Goal: Task Accomplishment & Management: Complete application form

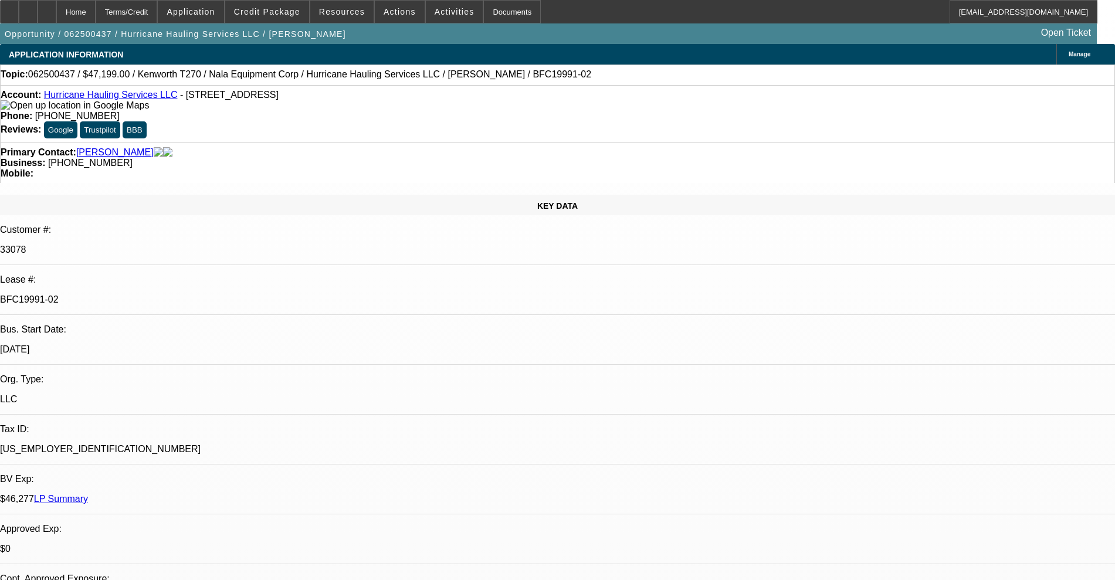
select select "0"
select select "2"
select select "0.1"
select select "4"
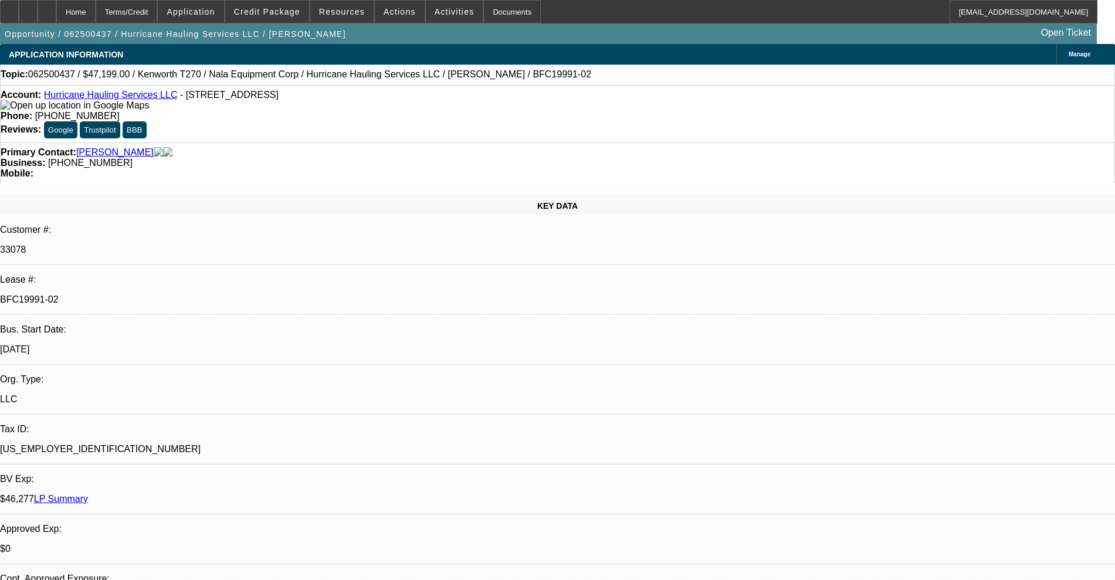
select select "0.1"
select select "2"
select select "0.1"
select select "4"
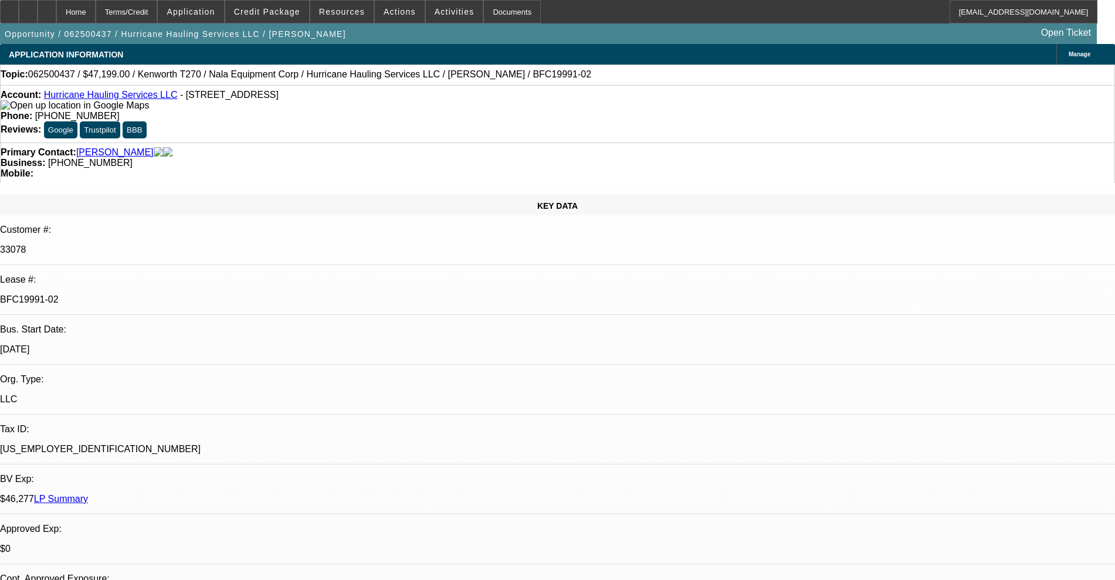
select select "0.1"
select select "0"
select select "0.1"
select select "4"
select select "0"
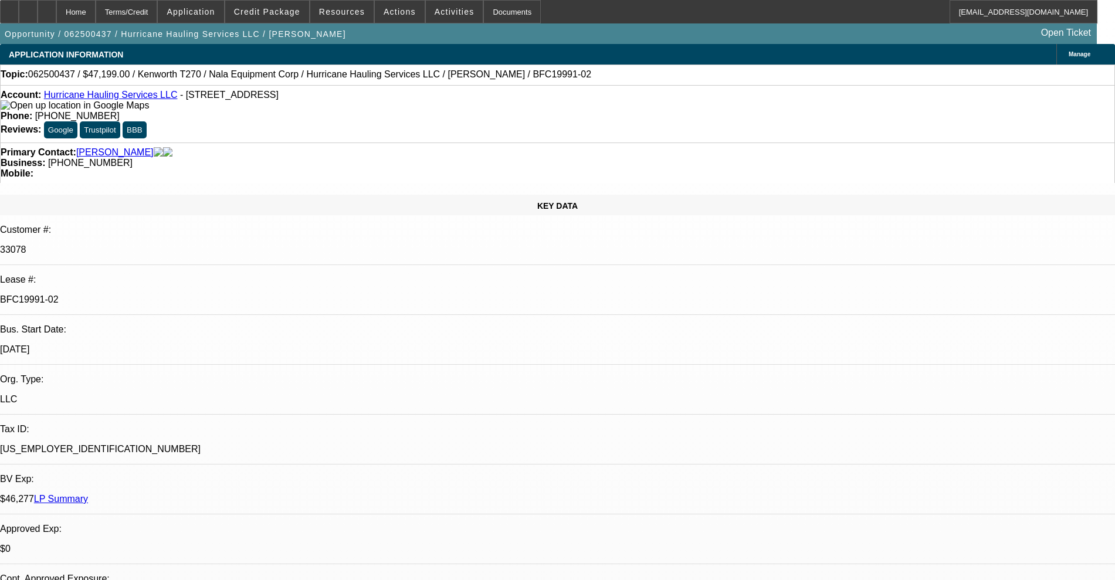
select select "0"
select select "0.1"
select select "4"
click at [164, 294] on p "BFC19991-02" at bounding box center [557, 299] width 1115 height 11
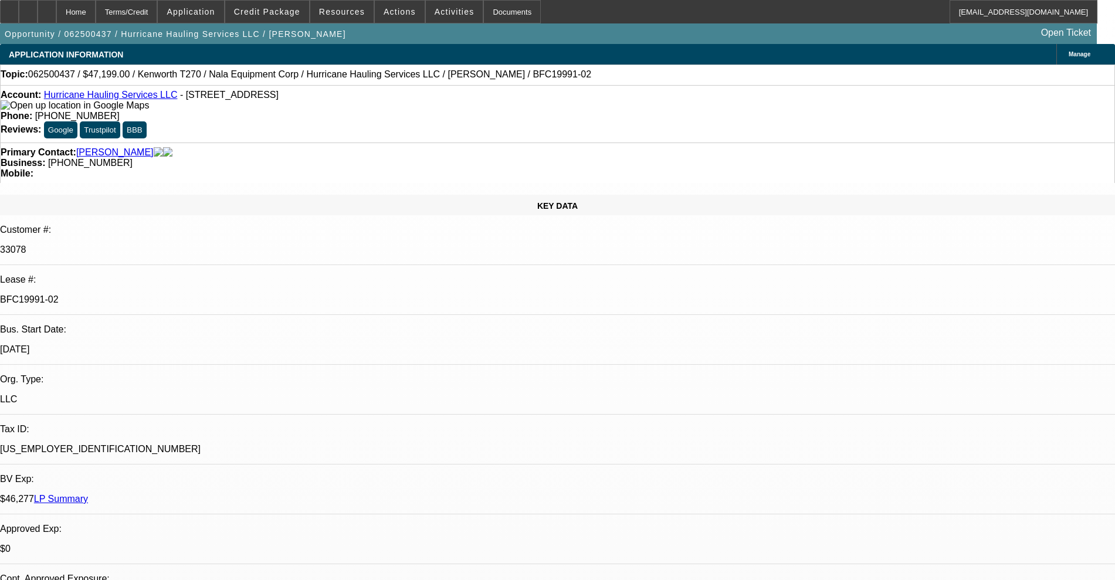
click at [164, 294] on p "BFC19991-02" at bounding box center [557, 299] width 1115 height 11
copy div "BFC19991-02"
click at [113, 94] on link "Hurricane Hauling Services LLC" at bounding box center [111, 95] width 134 height 10
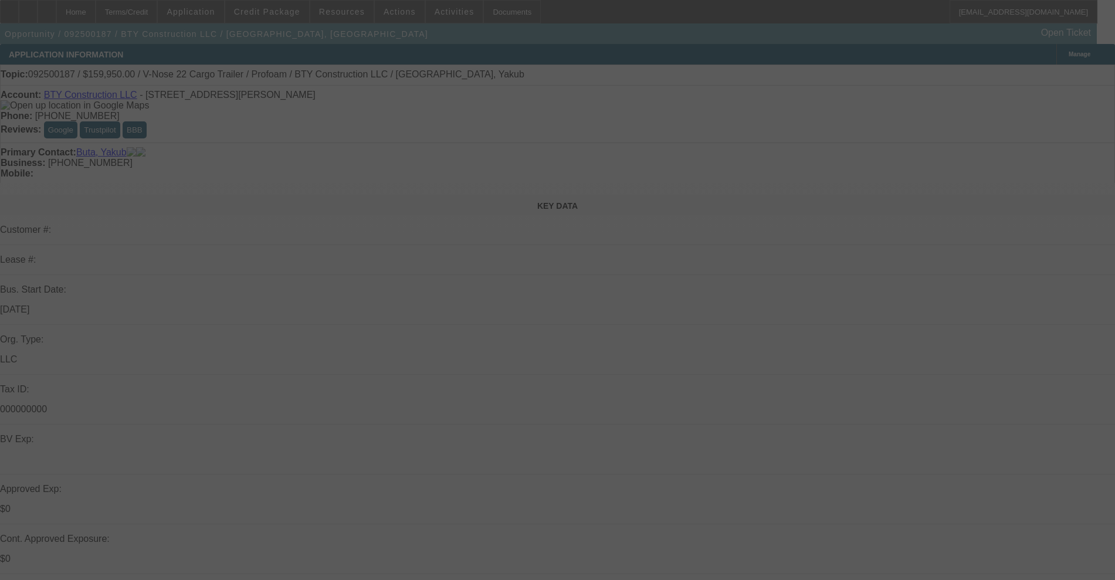
select select "0"
select select "2"
select select "0.1"
select select "4"
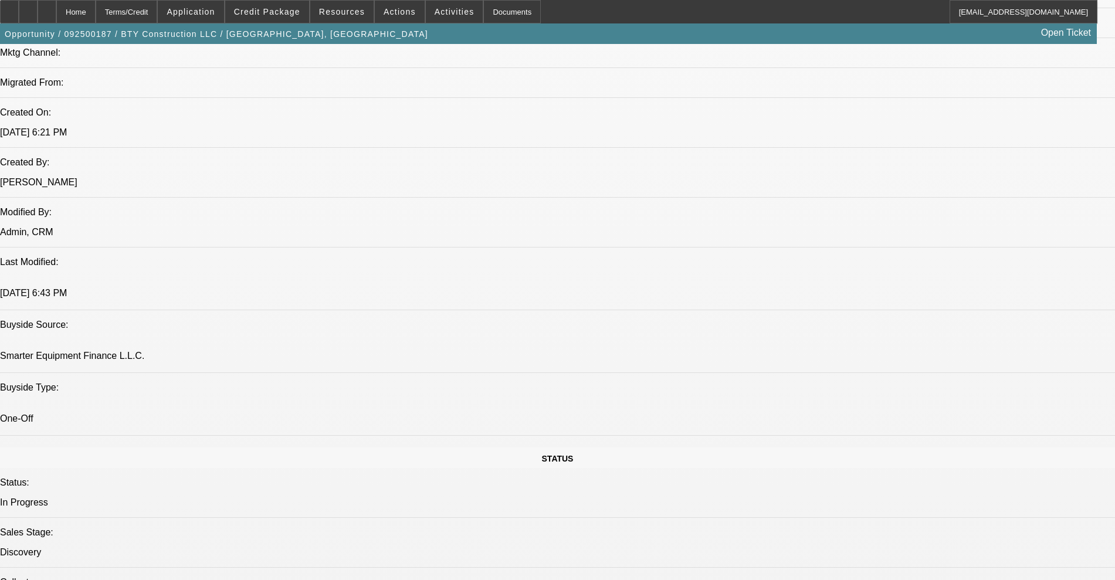
scroll to position [513, 0]
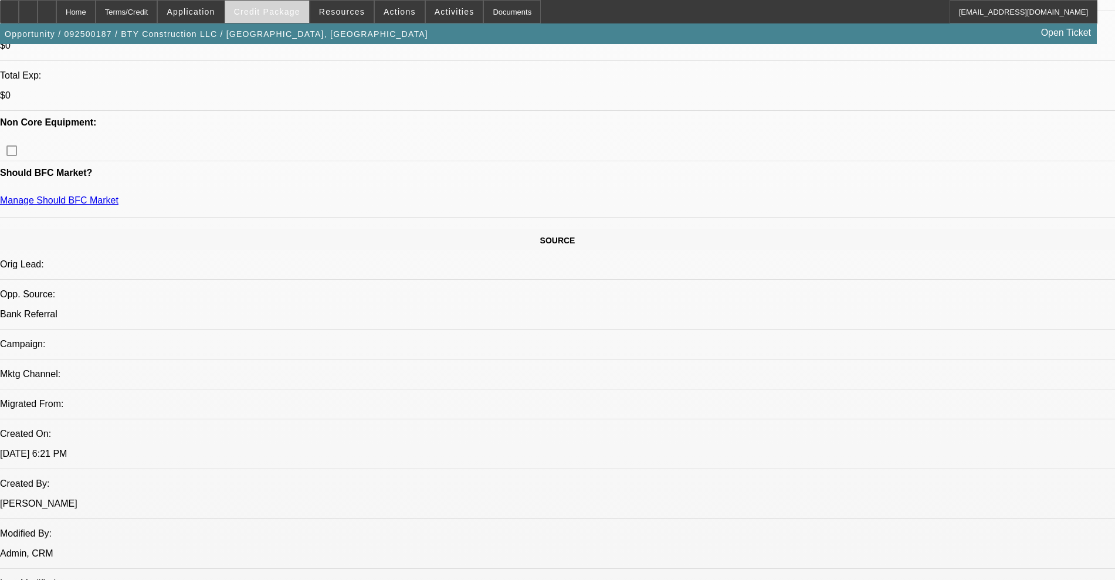
click at [257, 15] on span "Credit Package" at bounding box center [267, 11] width 66 height 9
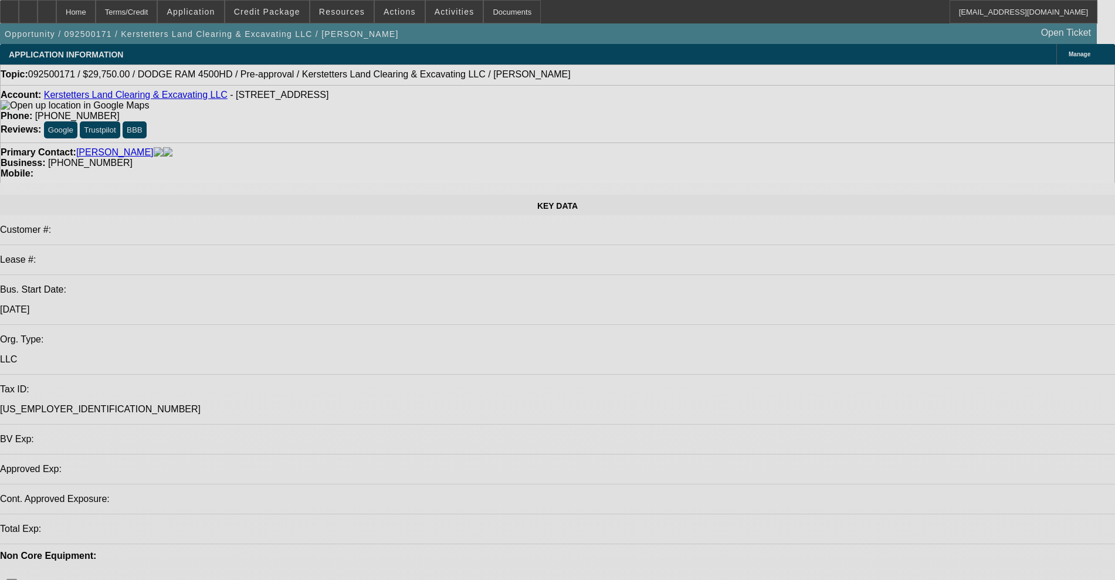
select select "0.15"
select select "2"
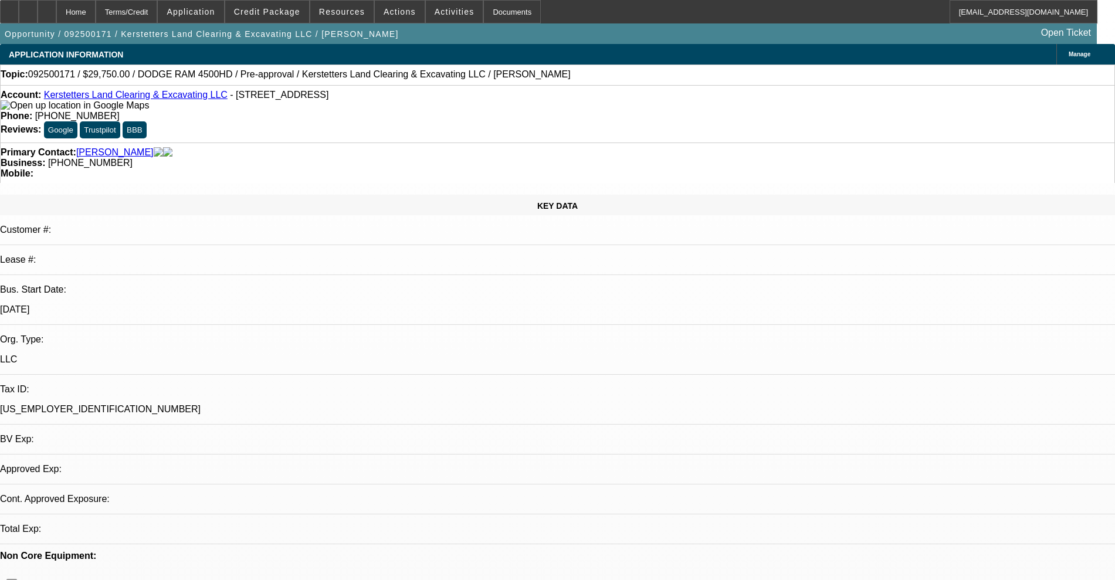
select select "2"
select select "0"
select select "6"
select select "0.15"
select select "2"
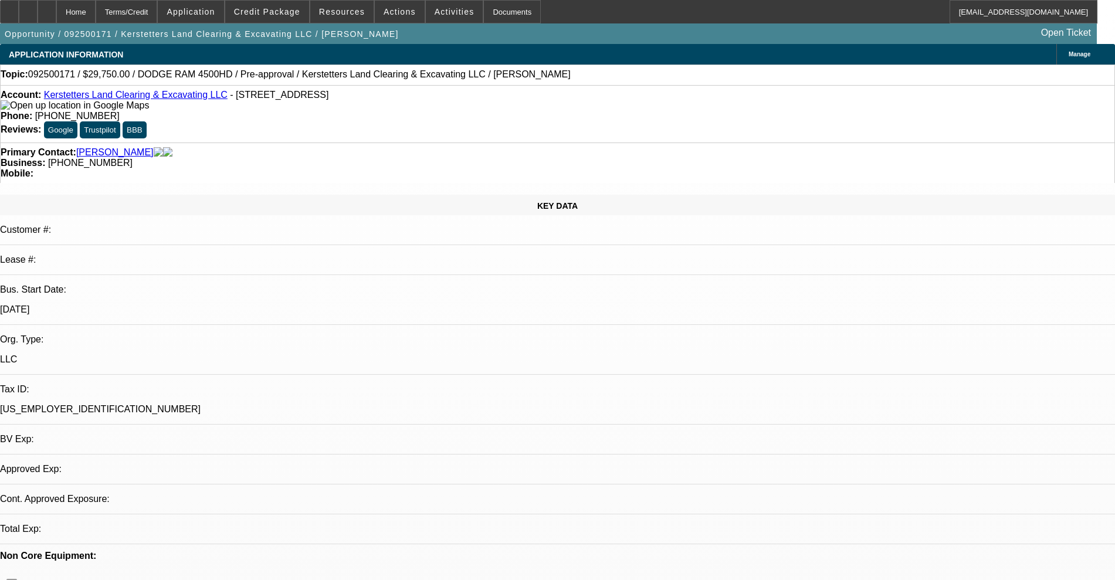
select select "2"
select select "0"
select select "6"
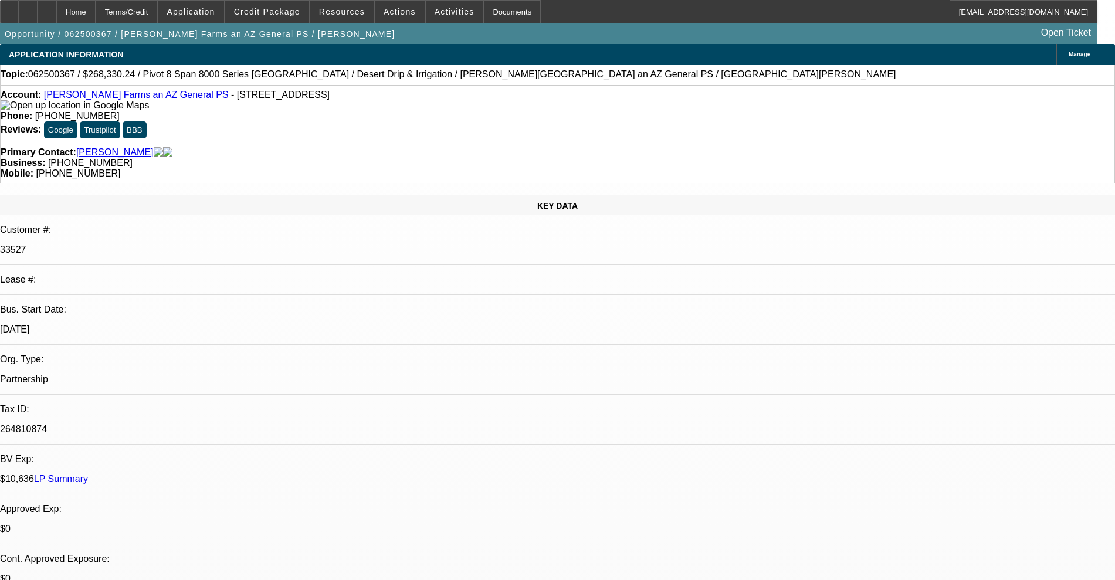
select select "0"
select select "0.1"
select select "4"
select select "0"
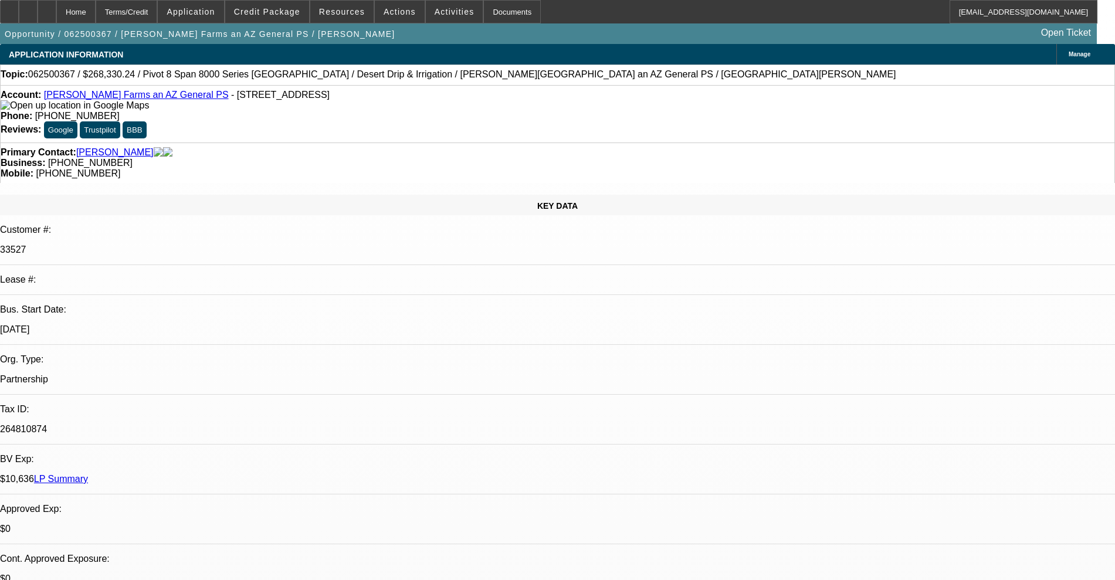
select select "0"
select select "0.1"
select select "4"
select select "0"
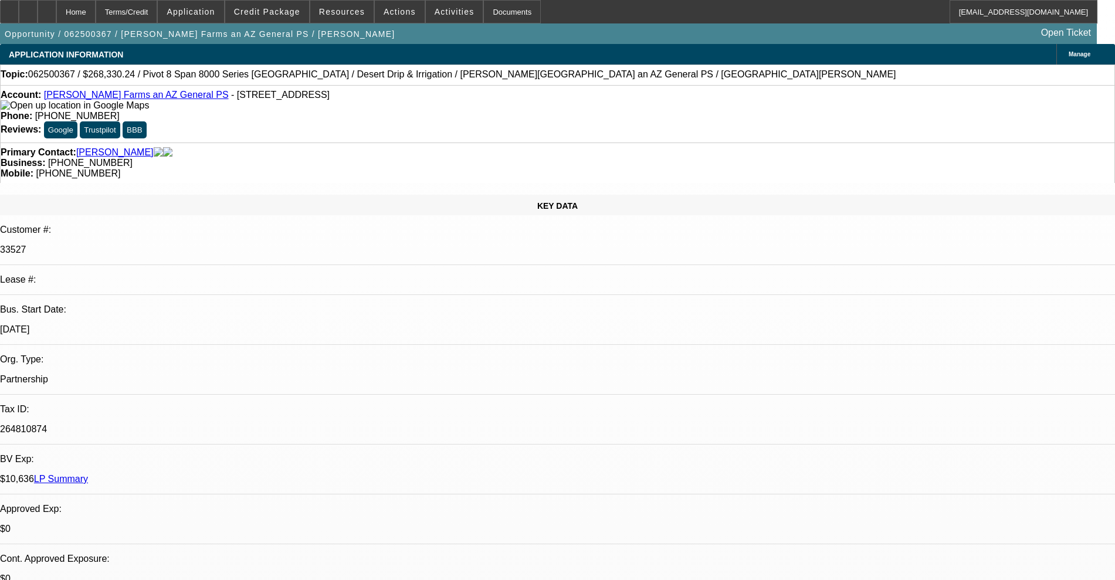
select select "0.1"
select select "4"
select select "0"
select select "0.1"
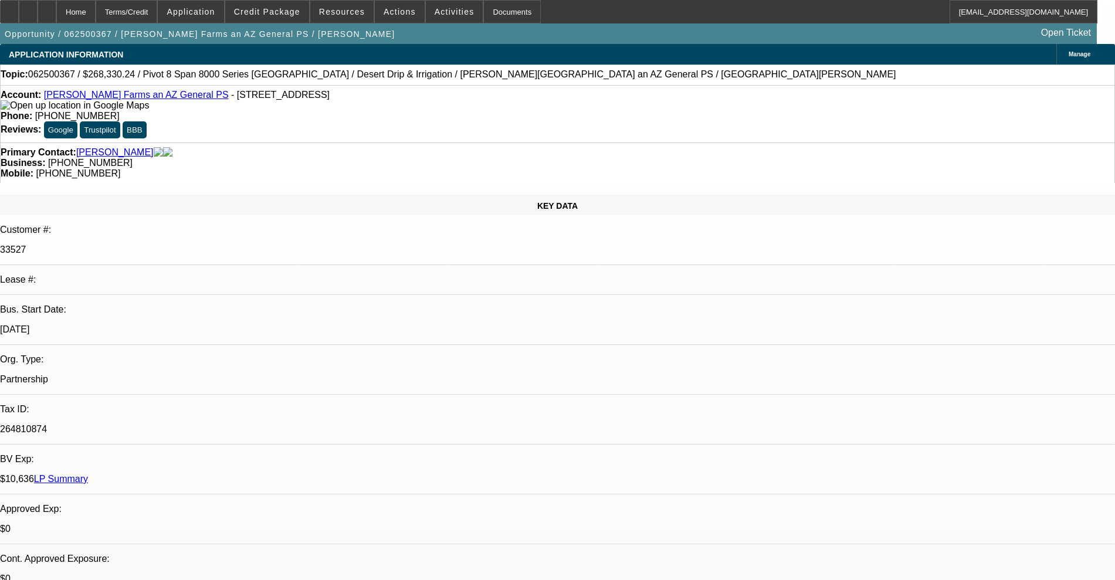
select select "4"
click at [257, 12] on span "Credit Package" at bounding box center [267, 11] width 66 height 9
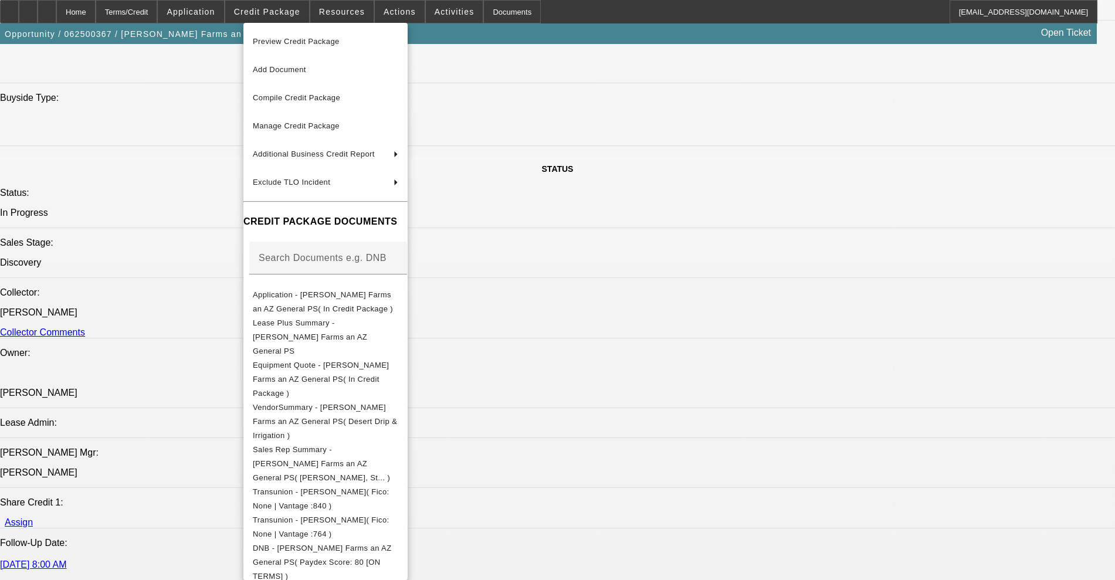
click at [48, 8] on div at bounding box center [557, 290] width 1115 height 580
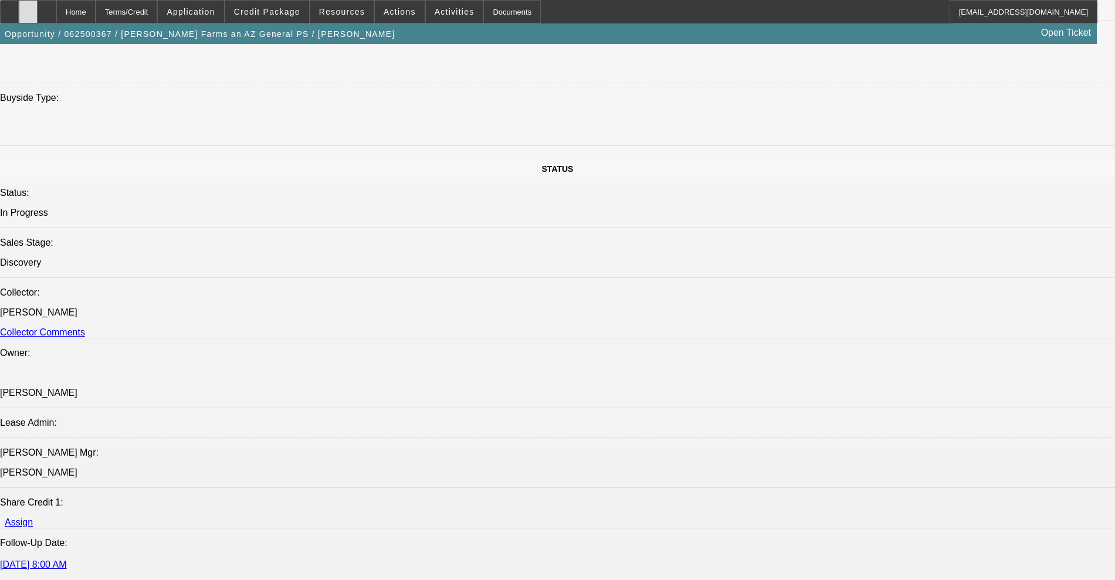
click at [28, 8] on icon at bounding box center [28, 8] width 0 height 0
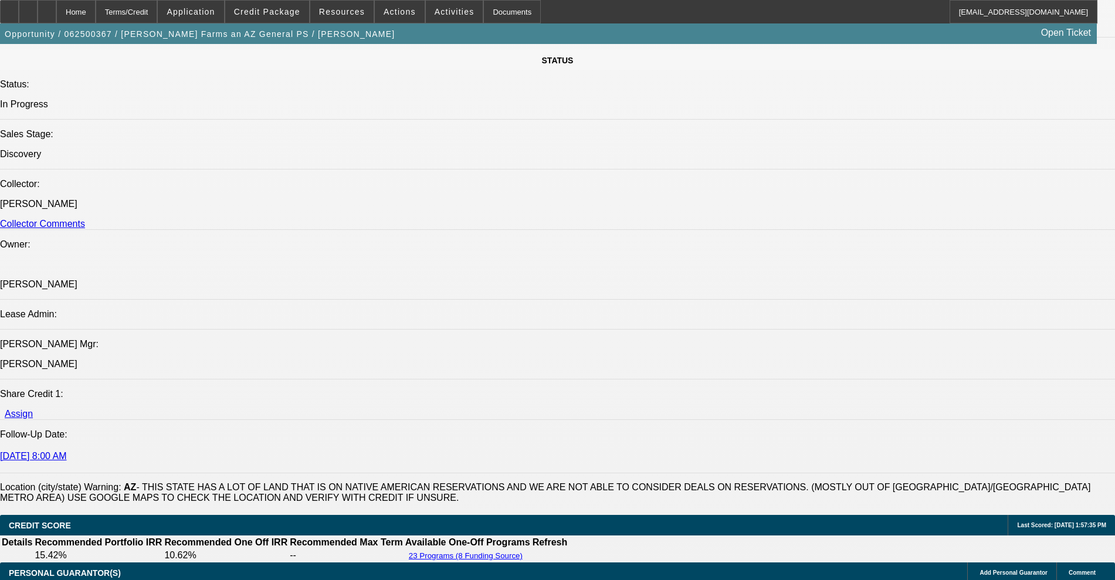
scroll to position [1026, 0]
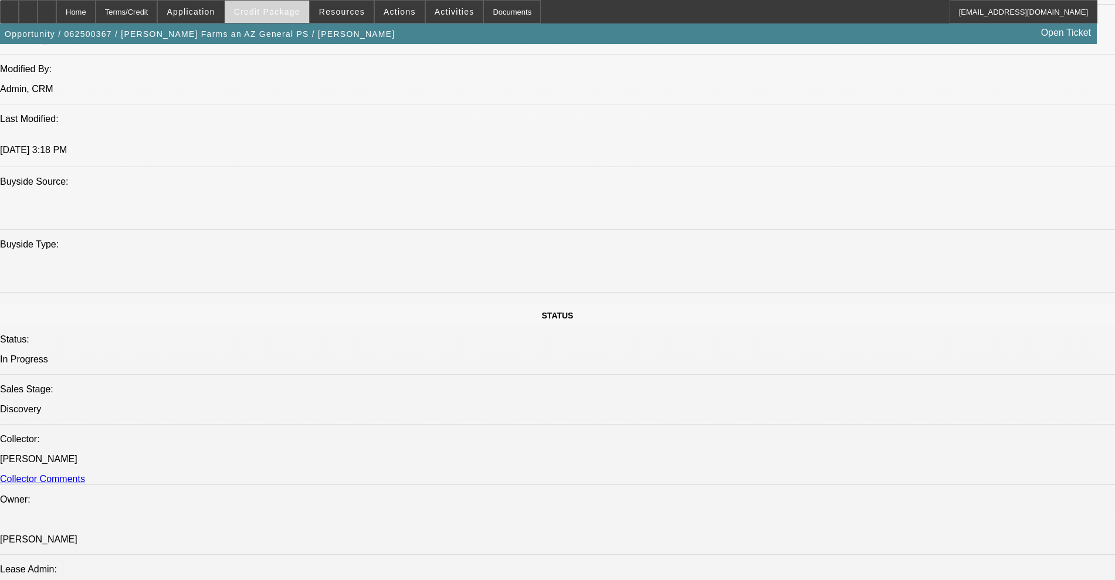
click at [287, 14] on span "Credit Package" at bounding box center [267, 11] width 66 height 9
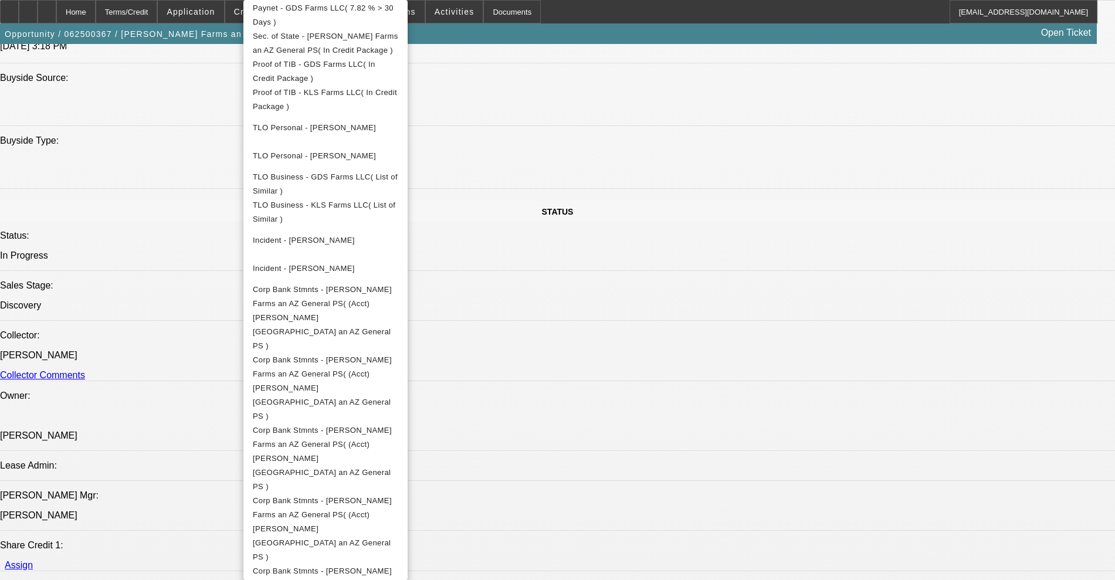
scroll to position [1319, 0]
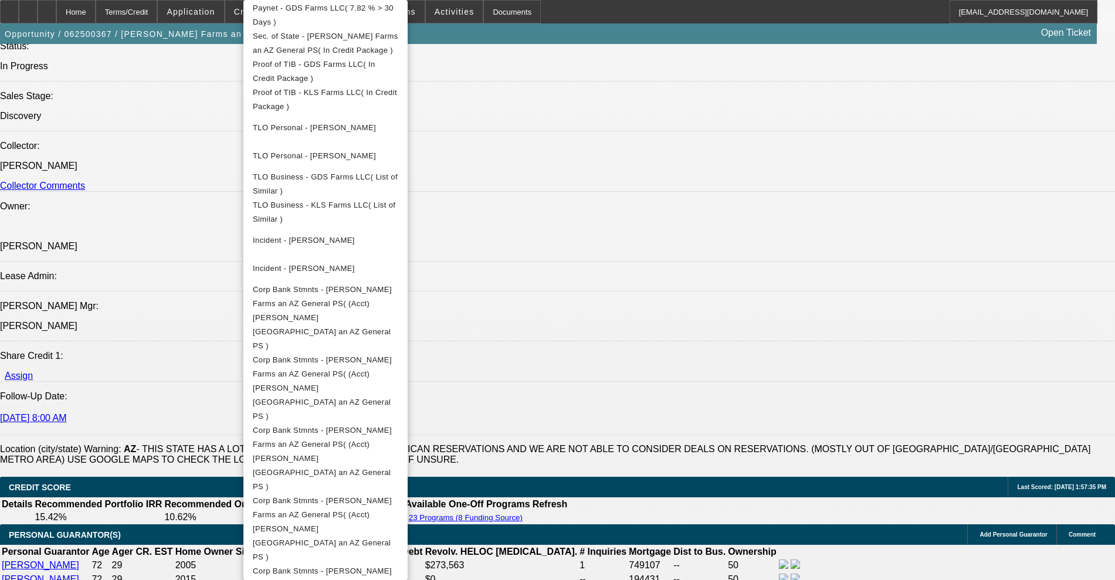
click at [850, 472] on div at bounding box center [557, 290] width 1115 height 580
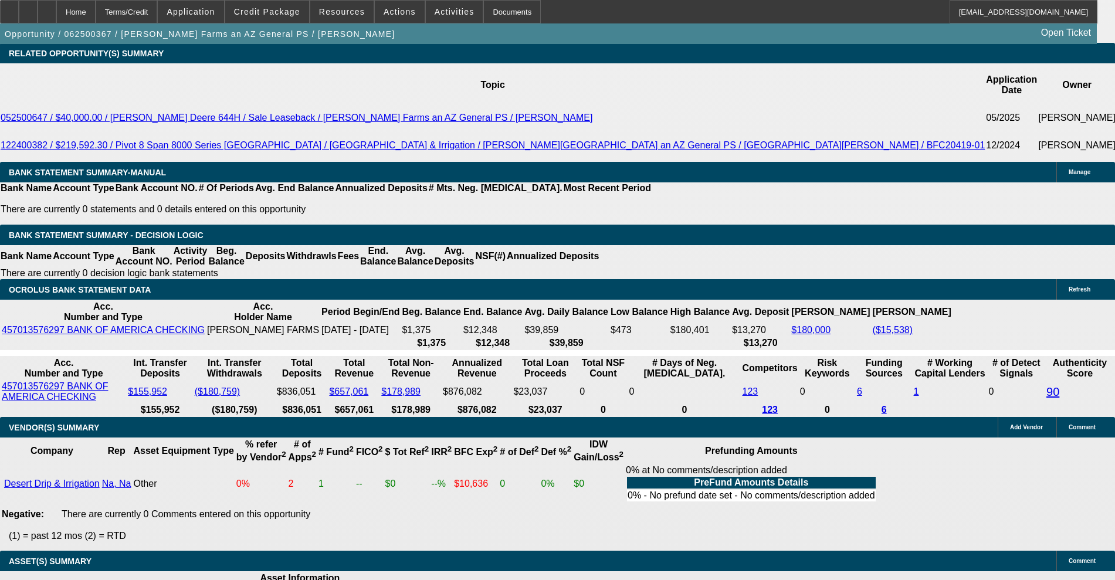
scroll to position [1832, 0]
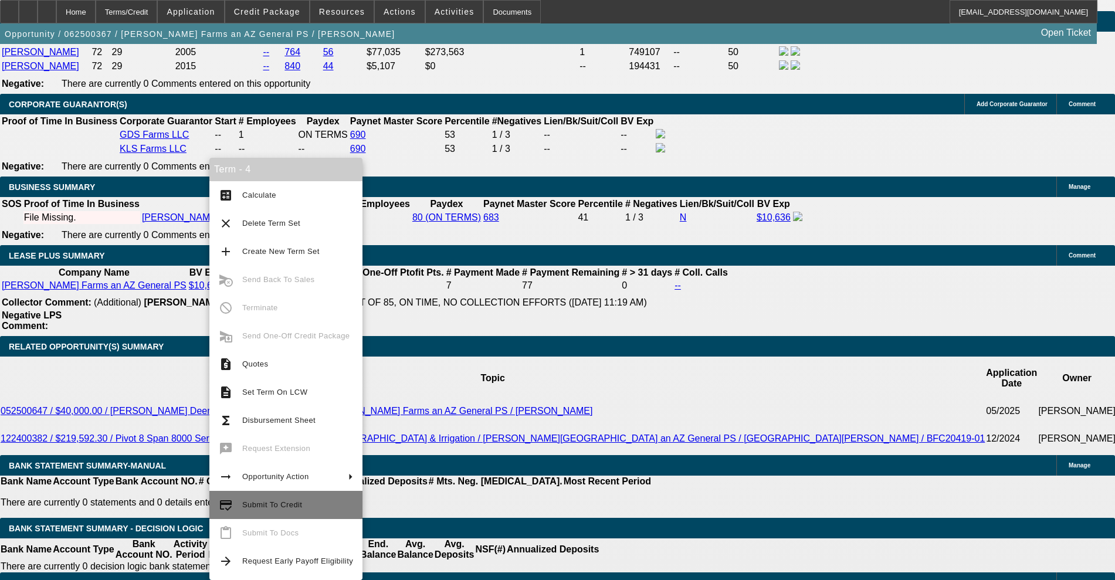
click at [269, 499] on span "Submit To Credit" at bounding box center [297, 505] width 111 height 14
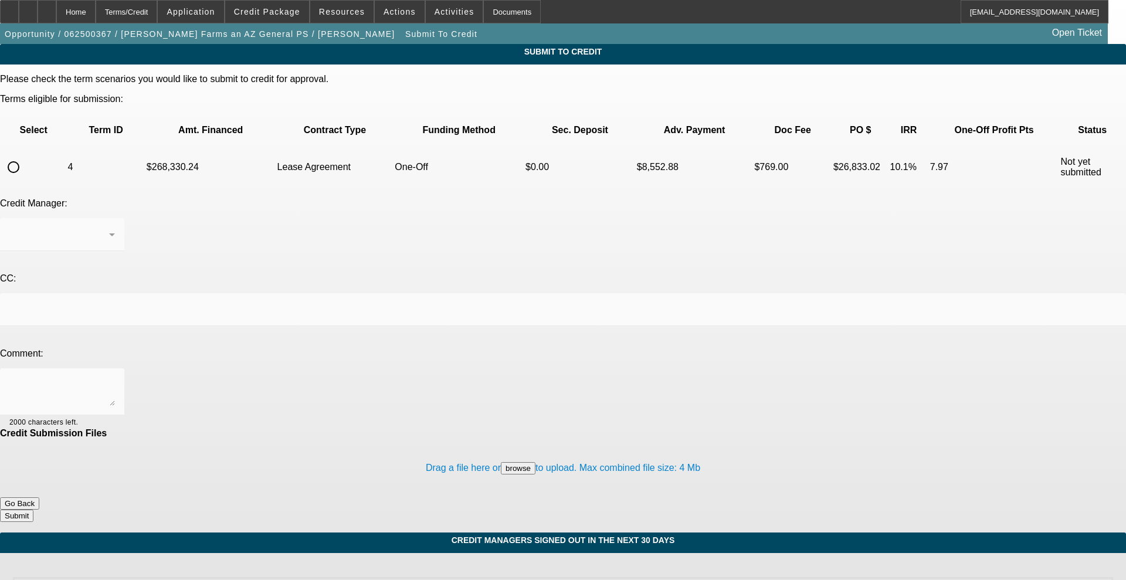
click at [25, 155] on input "radio" at bounding box center [13, 166] width 23 height 23
radio input "true"
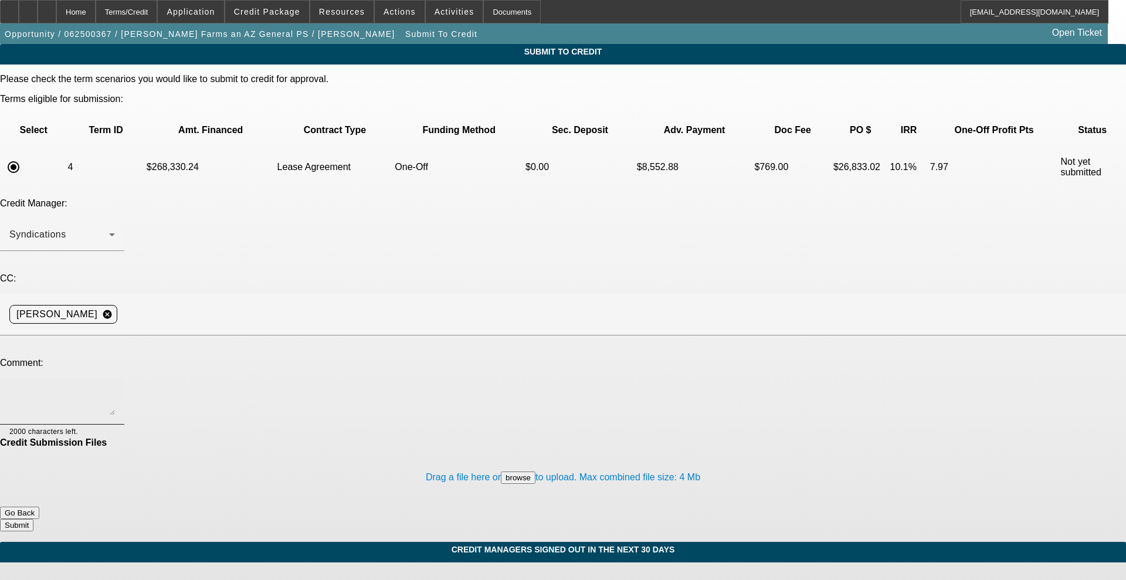
click at [115, 387] on textarea at bounding box center [62, 401] width 106 height 28
drag, startPoint x: 239, startPoint y: 268, endPoint x: 195, endPoint y: 274, distance: 44.9
click at [115, 387] on textarea "Tax returns now in there. Please send to FCW." at bounding box center [62, 401] width 106 height 28
click at [115, 387] on textarea "Tax returns added again. Please send to FCW." at bounding box center [62, 401] width 106 height 28
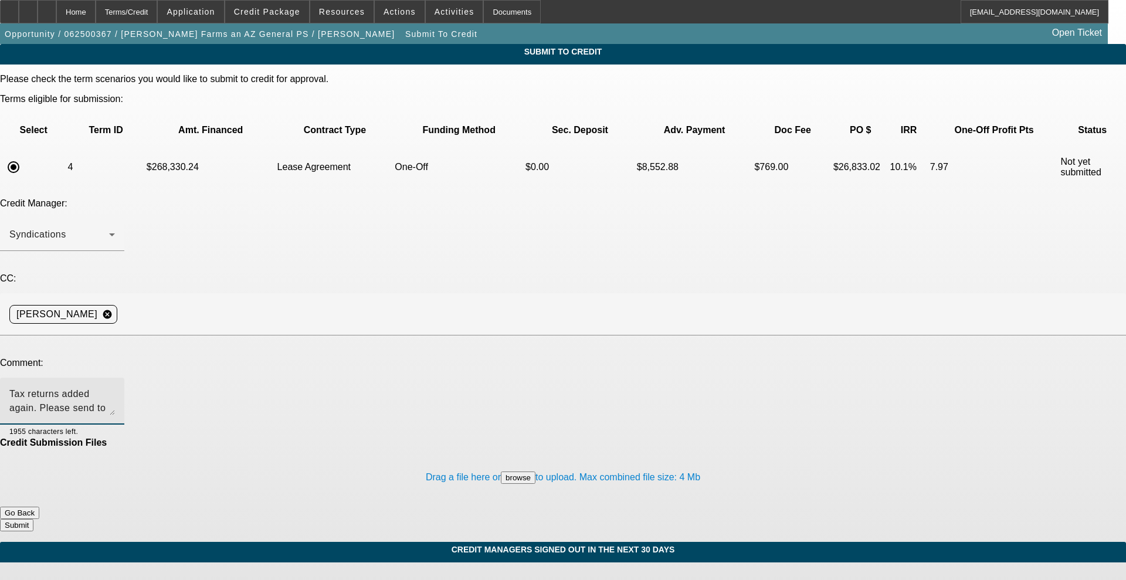
click at [115, 387] on textarea "Tax returns added again. Please send to FCW." at bounding box center [62, 401] width 106 height 28
type textarea "Tax returns added again. Please send to FCW."
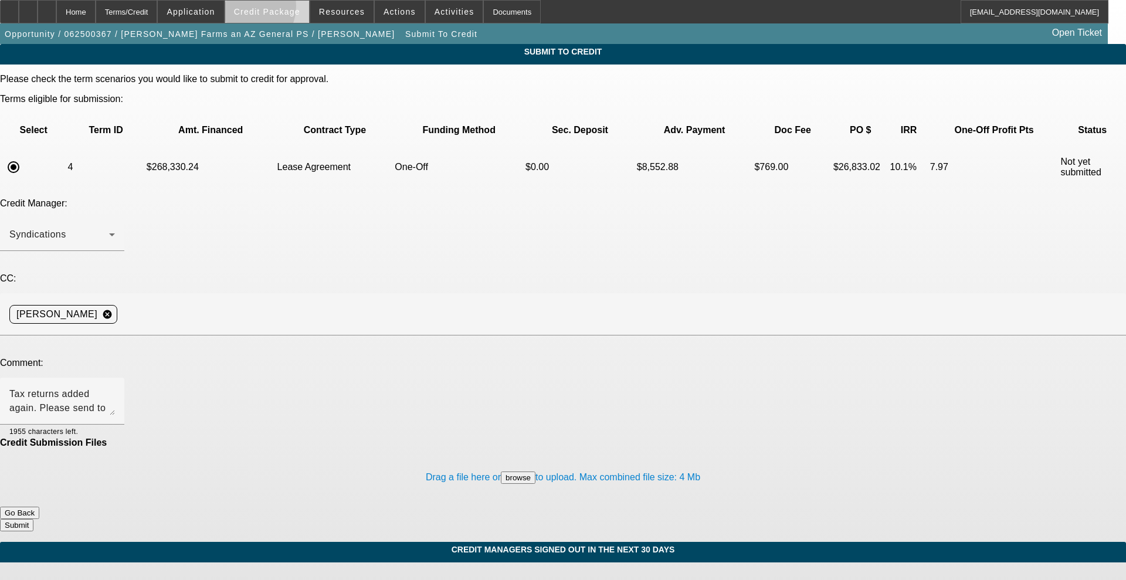
click at [262, 9] on span "Credit Package" at bounding box center [267, 11] width 66 height 9
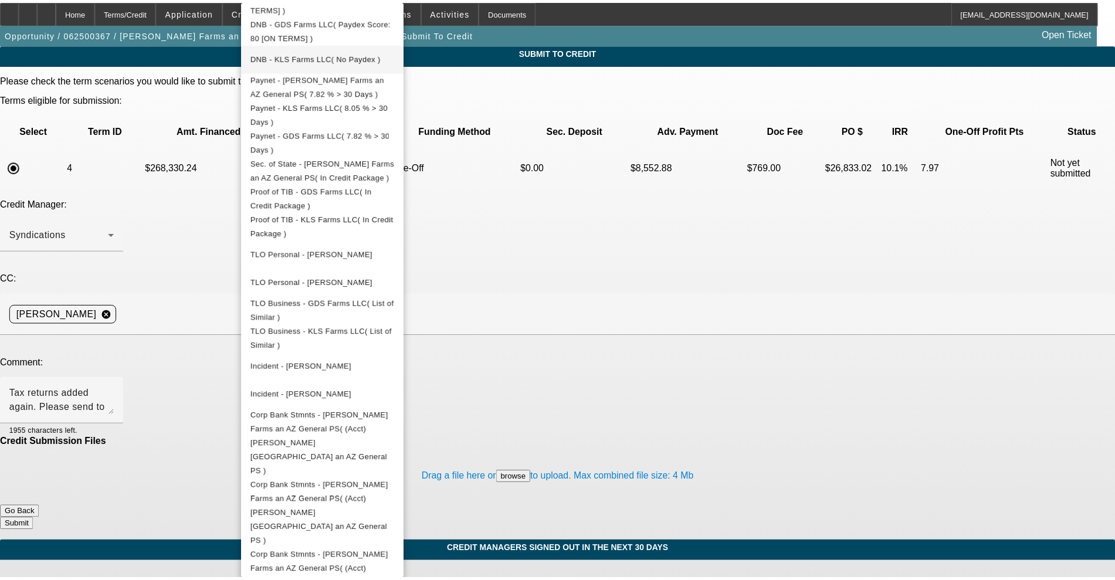
scroll to position [672, 0]
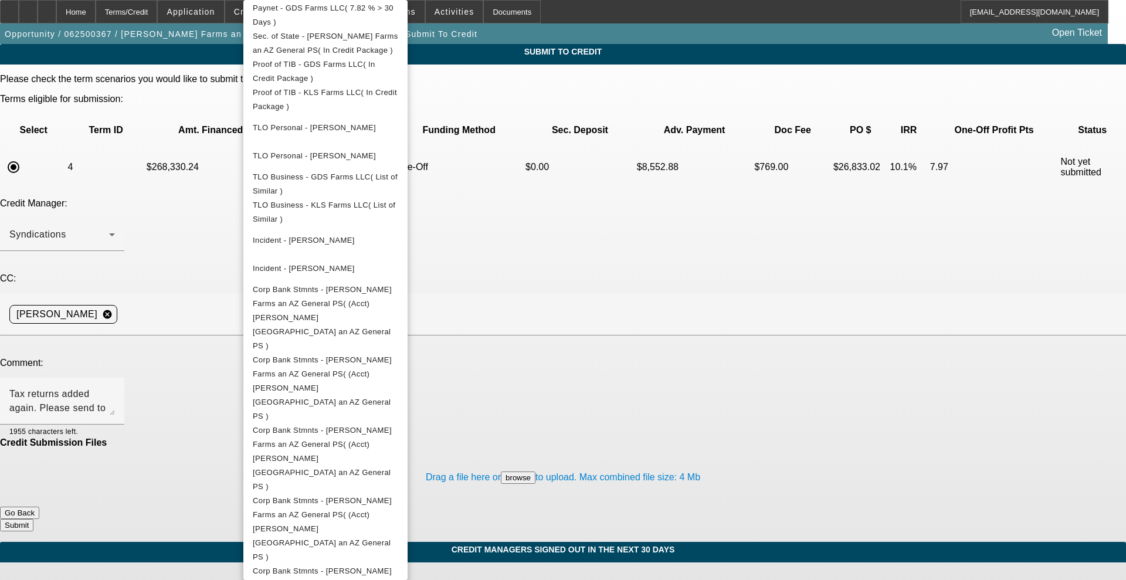
click at [620, 288] on div at bounding box center [563, 290] width 1126 height 580
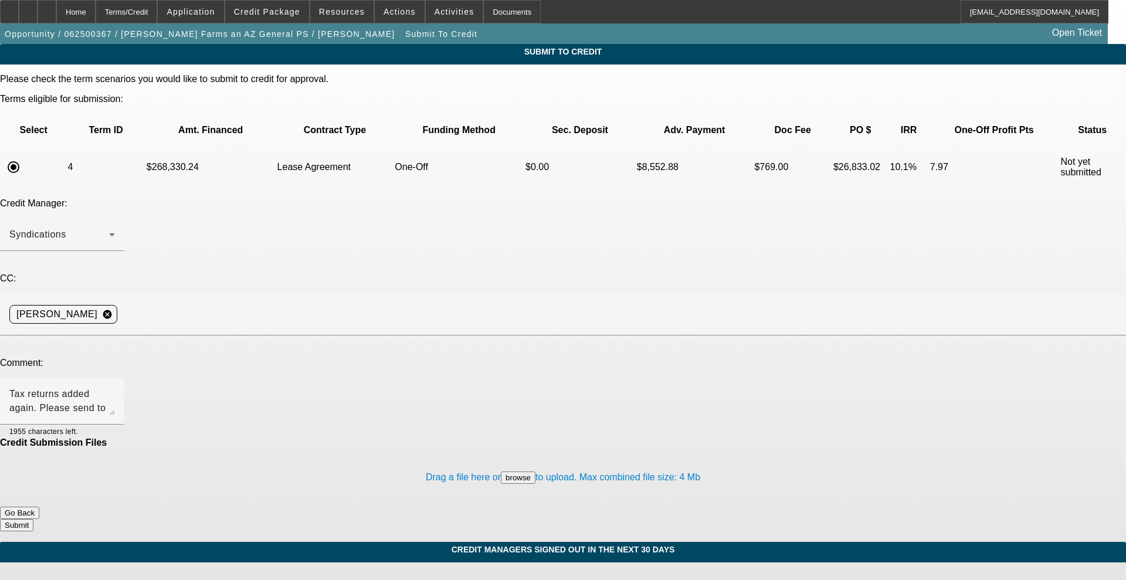
click at [33, 519] on button "Submit" at bounding box center [16, 525] width 33 height 12
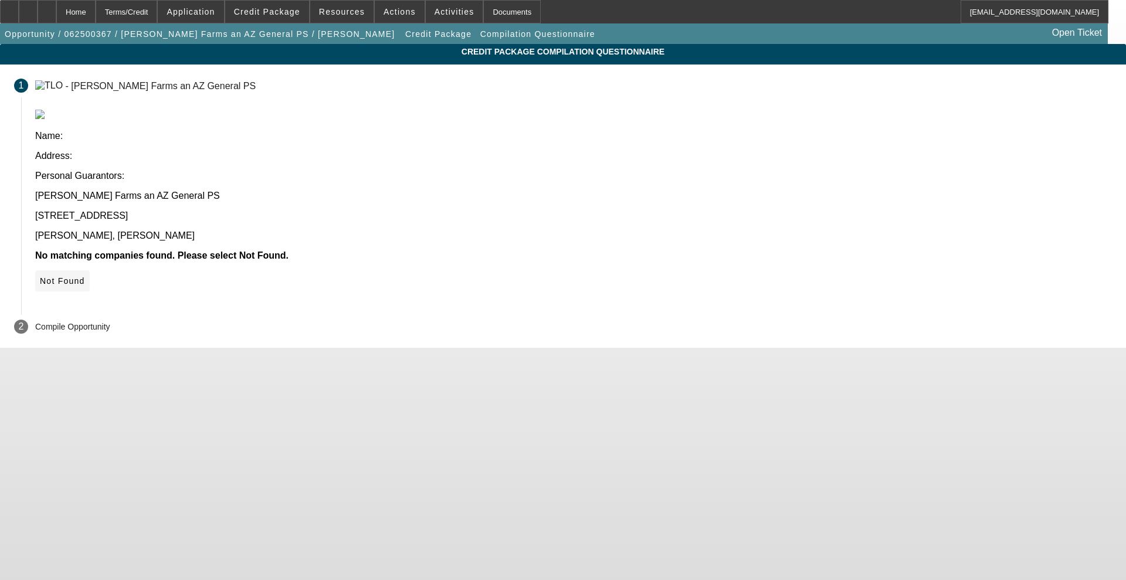
click at [90, 267] on span at bounding box center [62, 281] width 55 height 28
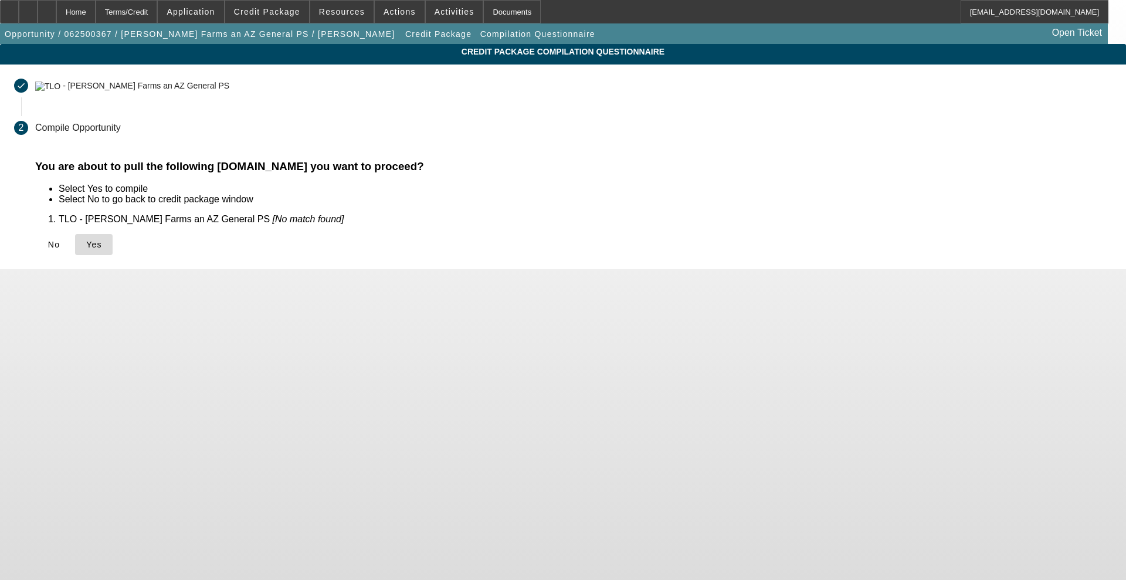
click at [113, 247] on span at bounding box center [94, 244] width 38 height 28
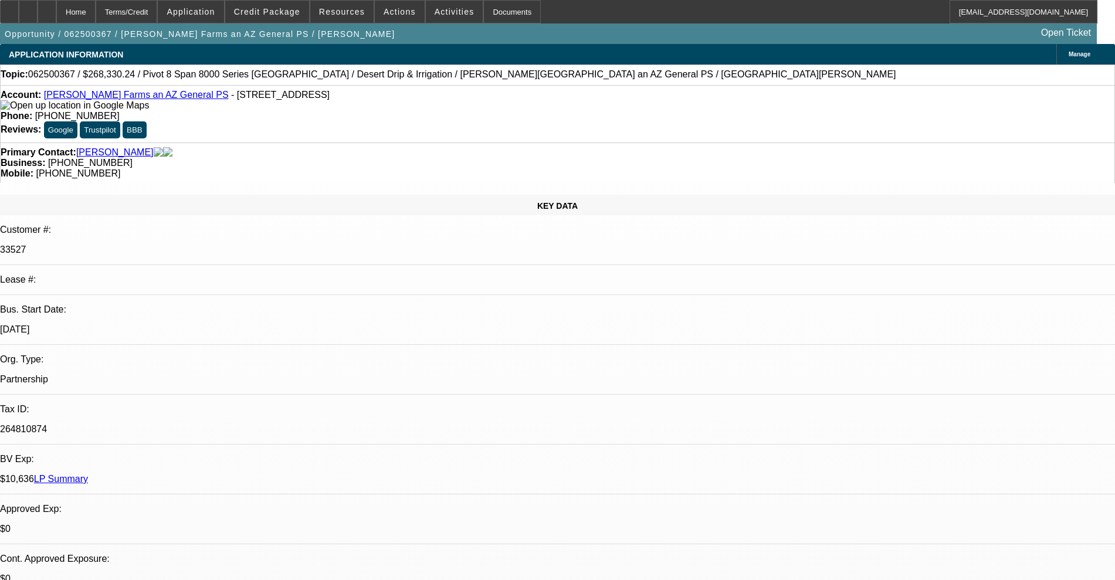
select select "0"
select select "0.1"
select select "4"
select select "0"
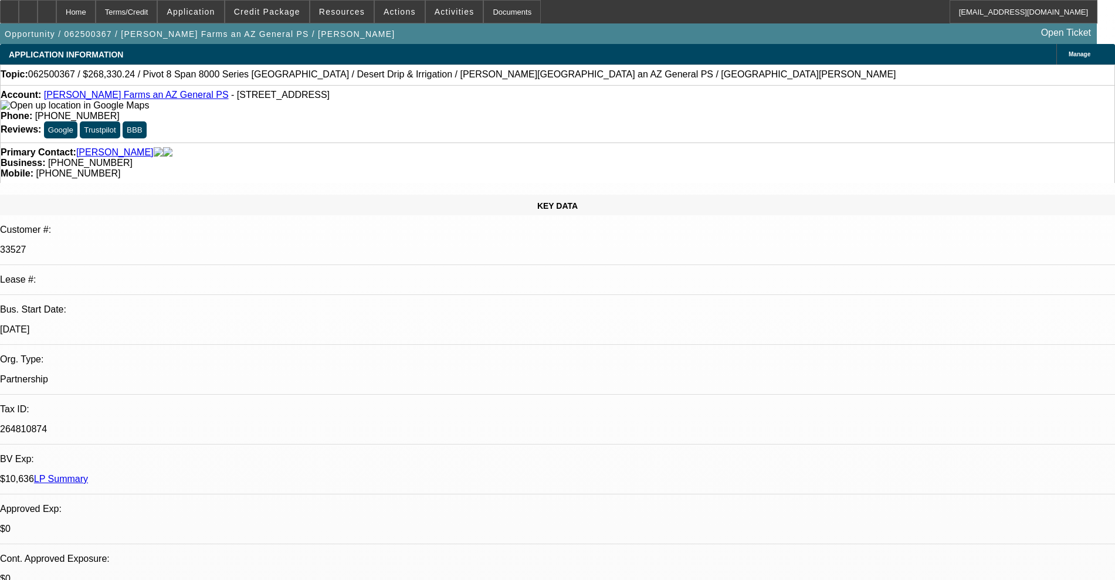
select select "0"
select select "0.1"
select select "4"
select select "0"
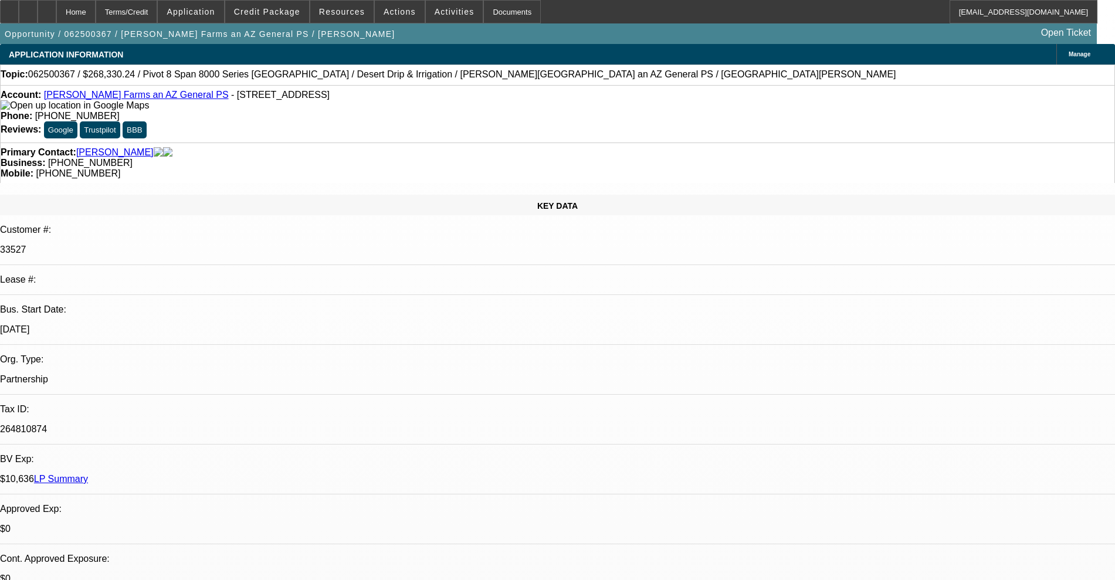
select select "0.1"
select select "4"
select select "0"
select select "0.1"
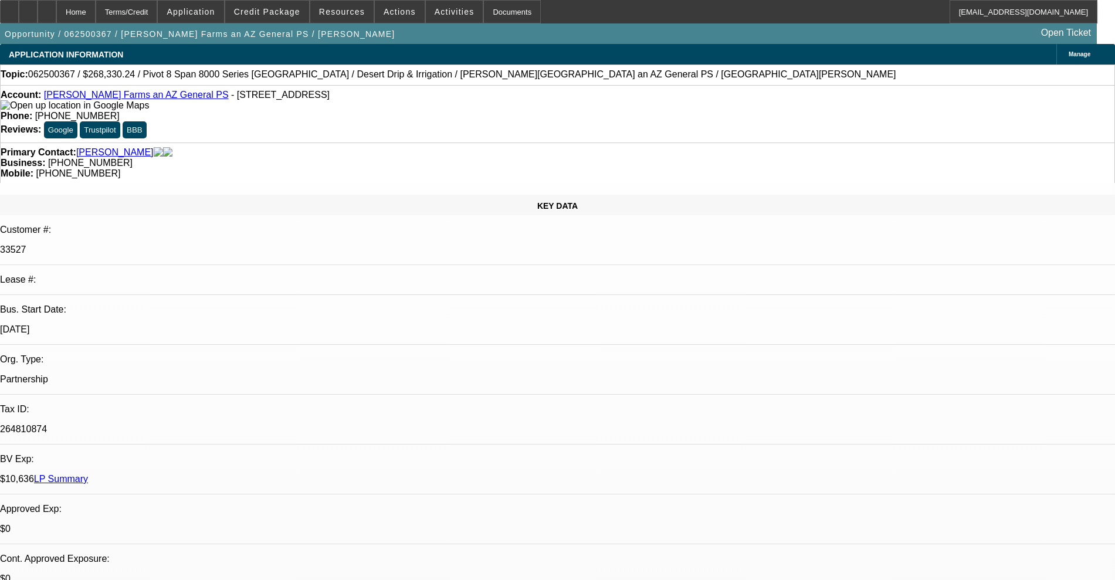
select select "4"
